Goal: Navigation & Orientation: Find specific page/section

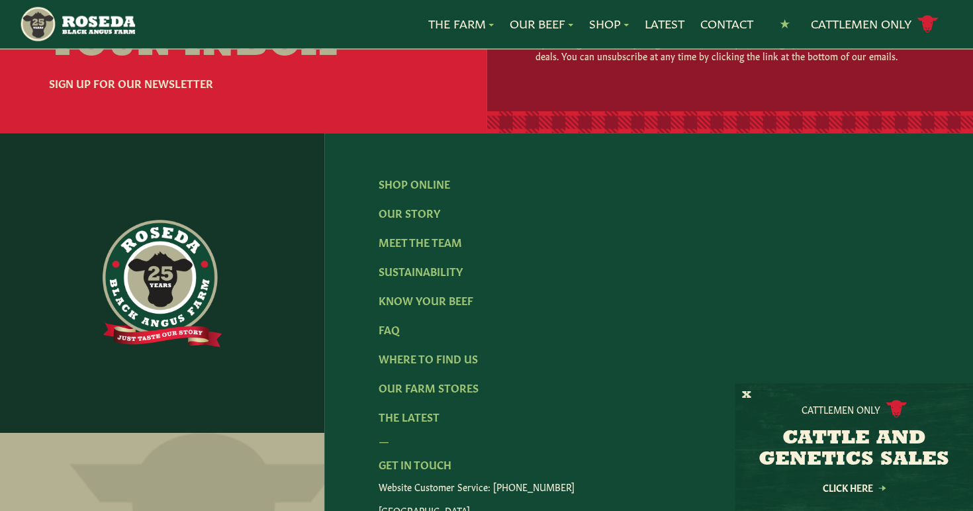
scroll to position [2070, 0]
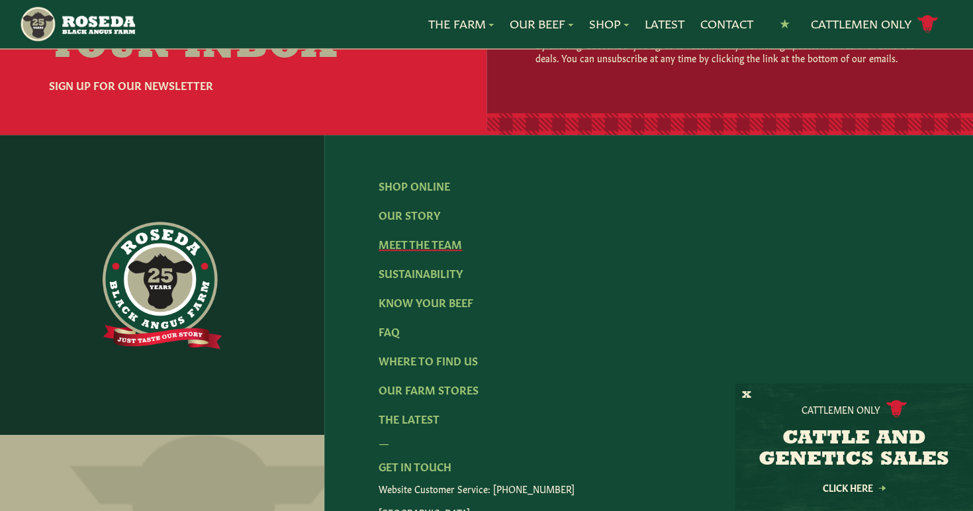
drag, startPoint x: 457, startPoint y: 231, endPoint x: 466, endPoint y: 233, distance: 9.5
click at [457, 236] on link "Meet The Team" at bounding box center [420, 243] width 83 height 15
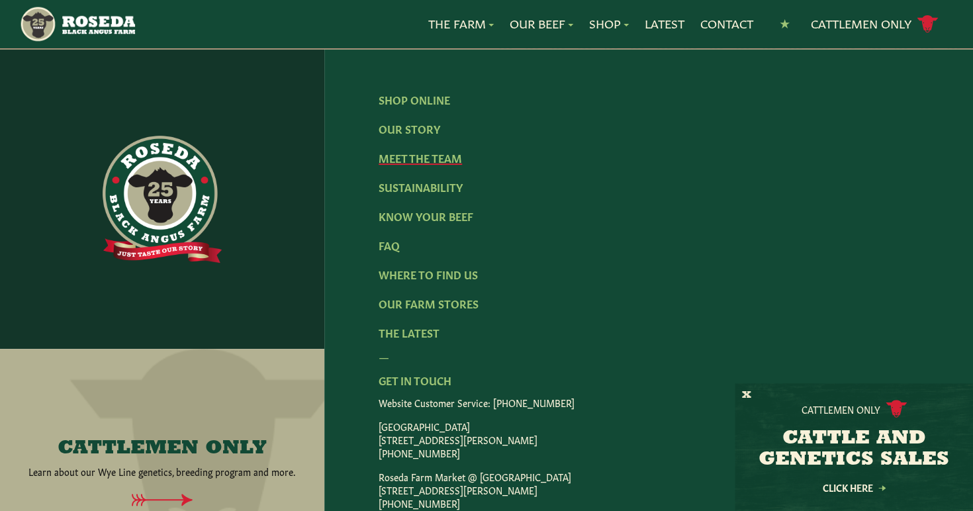
scroll to position [1920, 0]
click at [428, 324] on link "The Latest" at bounding box center [409, 331] width 61 height 15
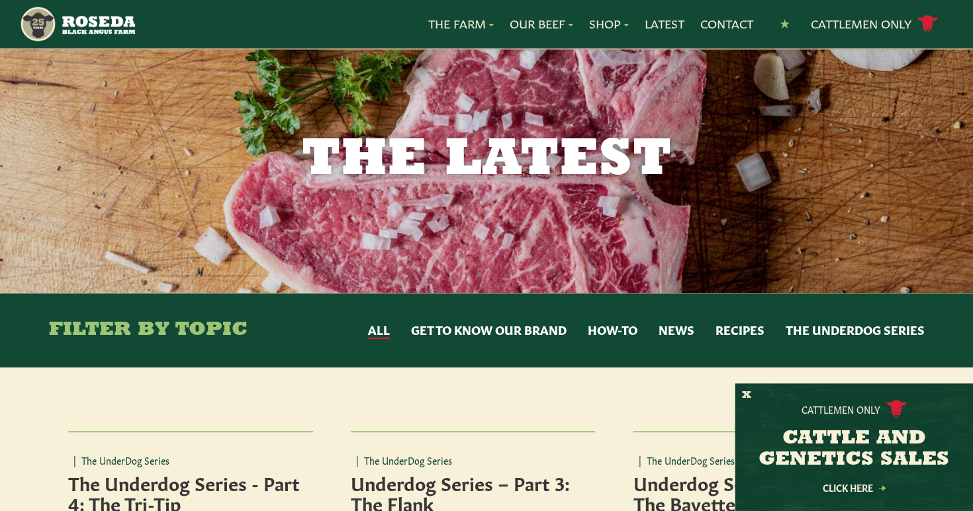
scroll to position [12, 0]
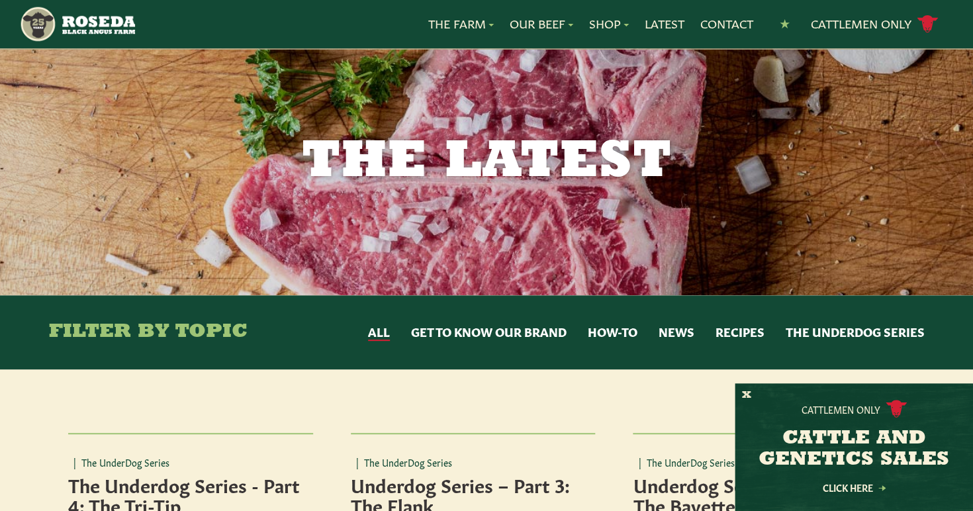
click at [616, 330] on button "How-to" at bounding box center [613, 332] width 50 height 17
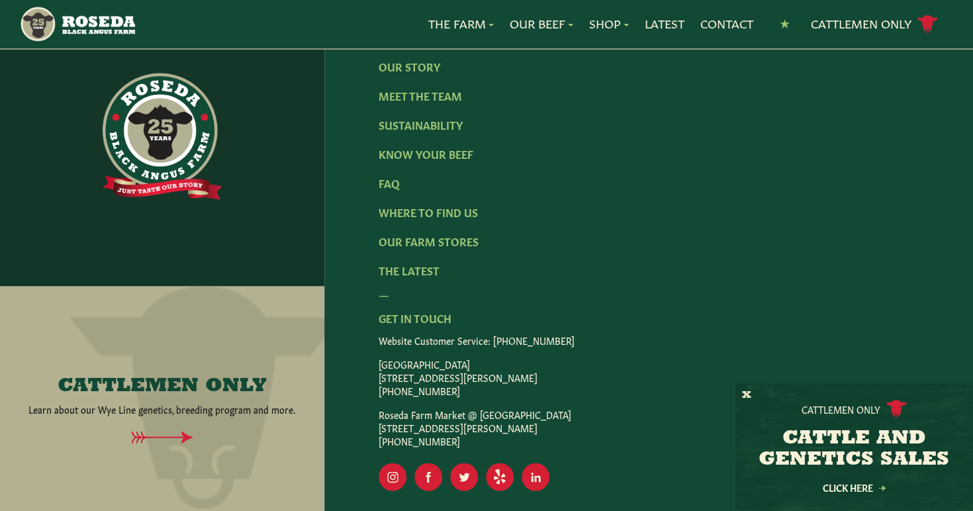
scroll to position [927, 0]
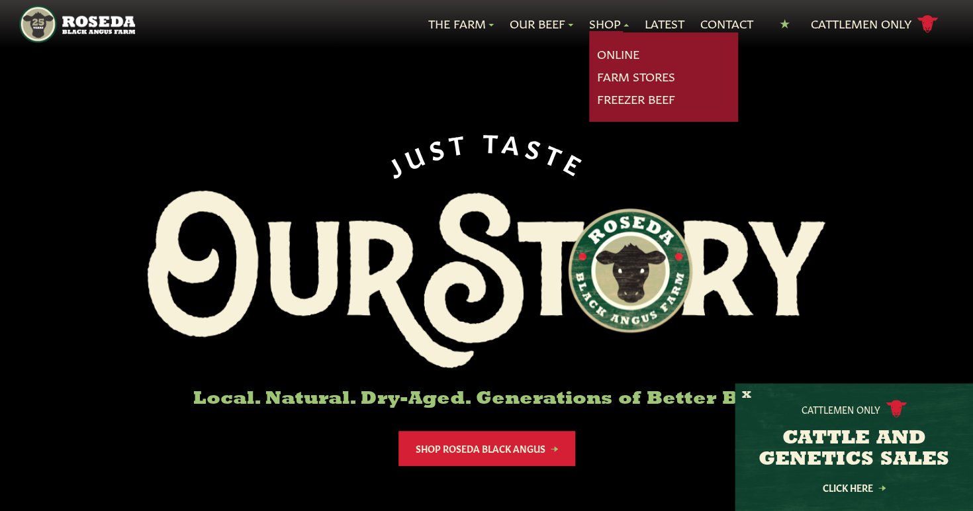
click at [599, 24] on link "Shop" at bounding box center [609, 23] width 40 height 17
click at [617, 77] on link "Farm Stores" at bounding box center [636, 76] width 78 height 17
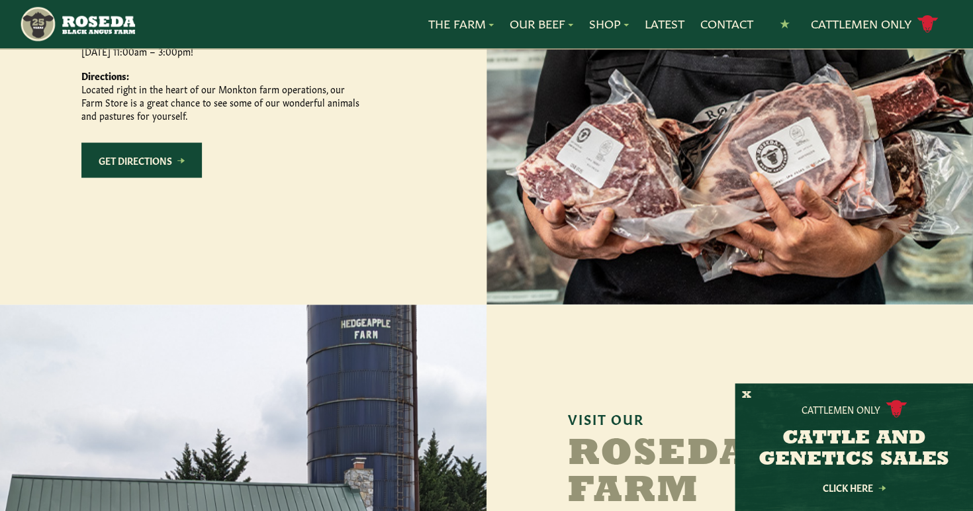
scroll to position [919, 0]
